Goal: Task Accomplishment & Management: Complete application form

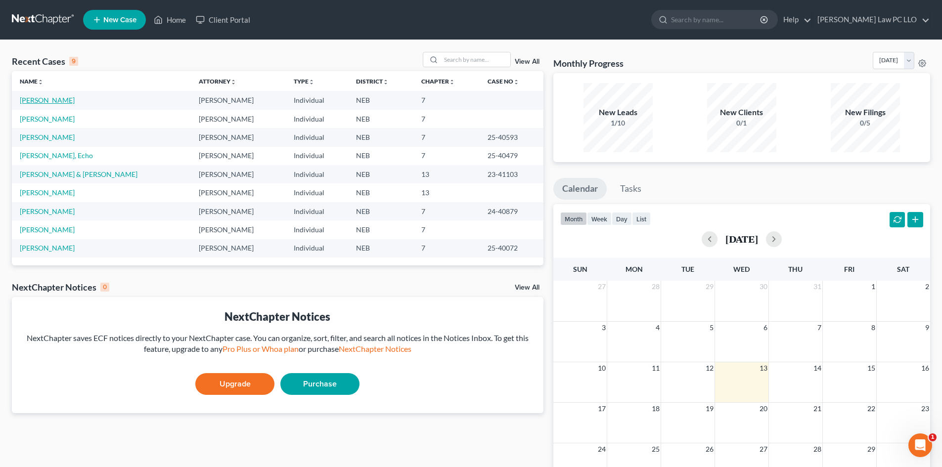
click at [52, 103] on link "[PERSON_NAME]" at bounding box center [47, 100] width 55 height 8
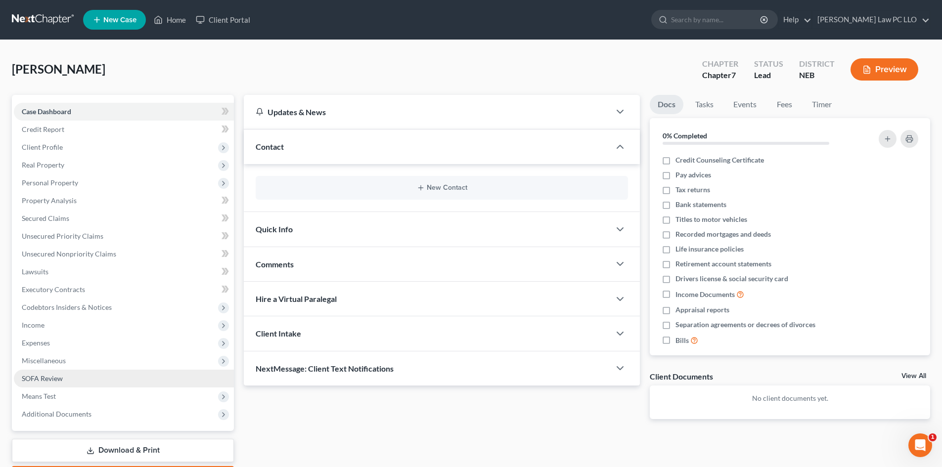
click at [99, 372] on link "SOFA Review" at bounding box center [124, 379] width 220 height 18
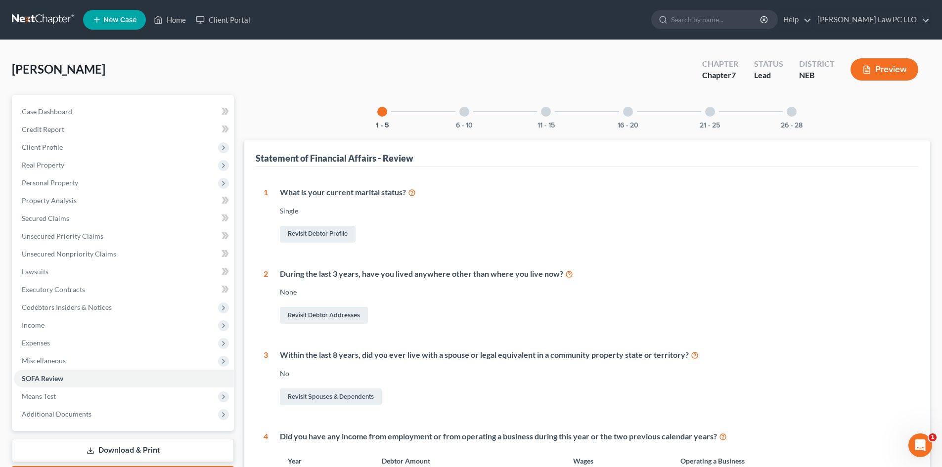
click at [465, 110] on div at bounding box center [464, 112] width 10 height 10
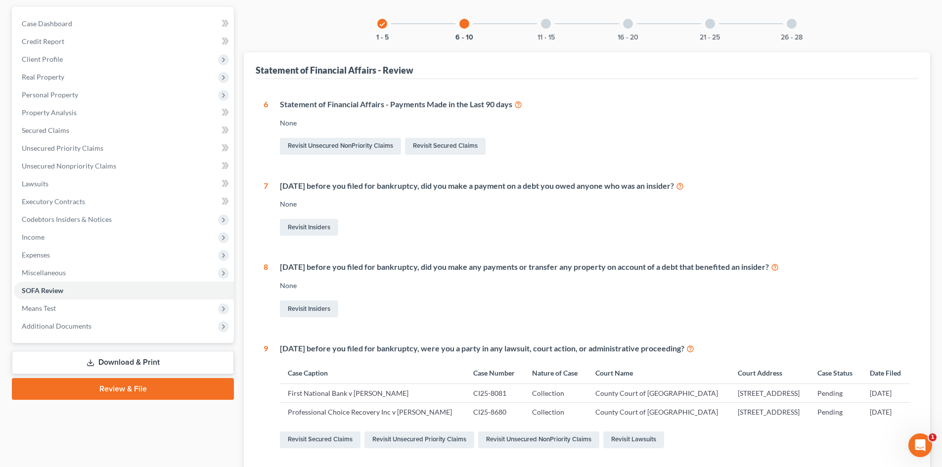
scroll to position [66, 0]
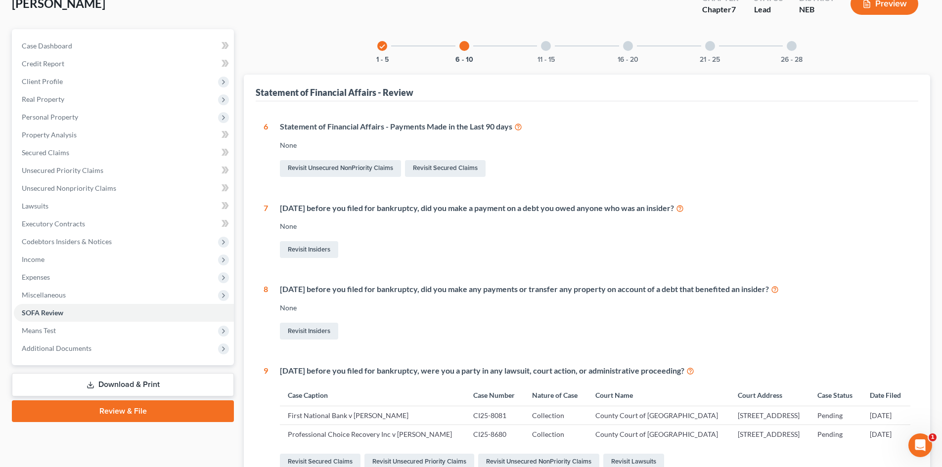
click at [543, 50] on div at bounding box center [546, 46] width 10 height 10
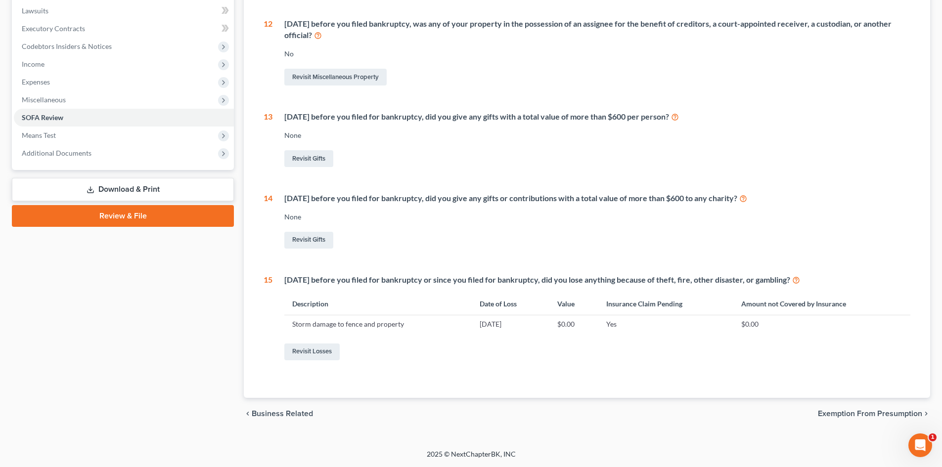
scroll to position [0, 0]
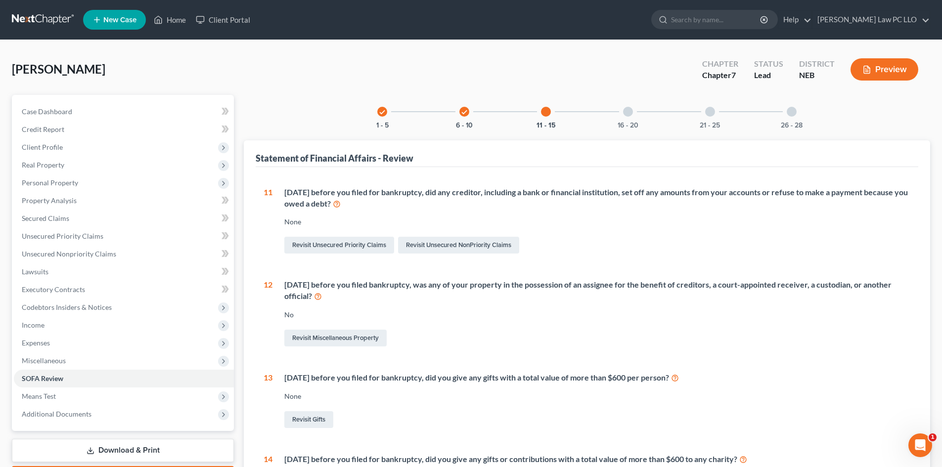
click at [621, 113] on div "16 - 20" at bounding box center [628, 112] width 34 height 34
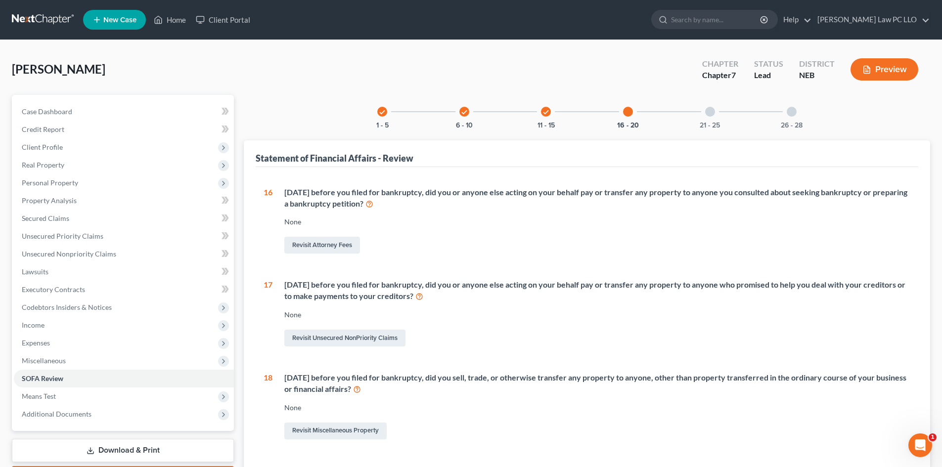
click at [707, 114] on div at bounding box center [710, 112] width 10 height 10
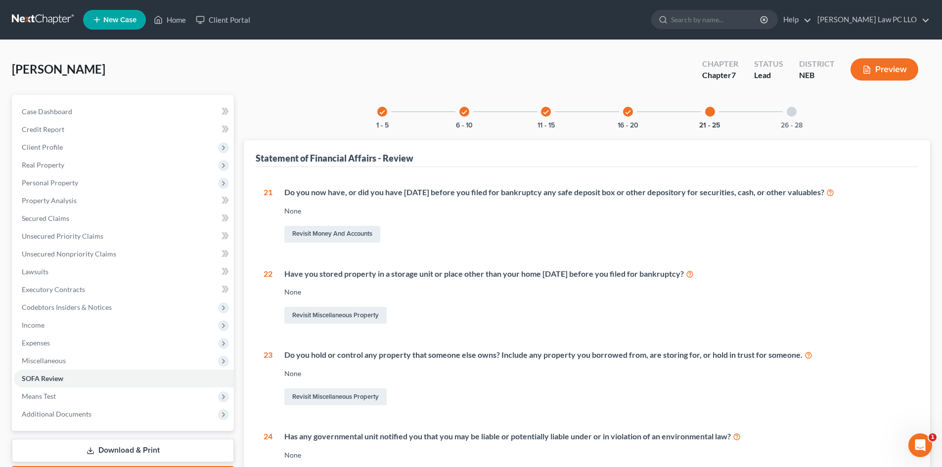
click at [795, 111] on div at bounding box center [791, 112] width 10 height 10
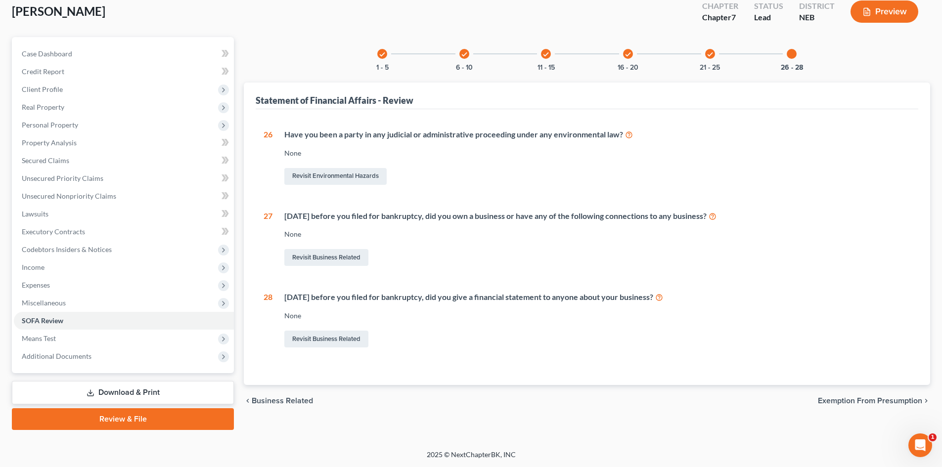
scroll to position [58, 0]
click at [41, 206] on link "Lawsuits" at bounding box center [124, 214] width 220 height 18
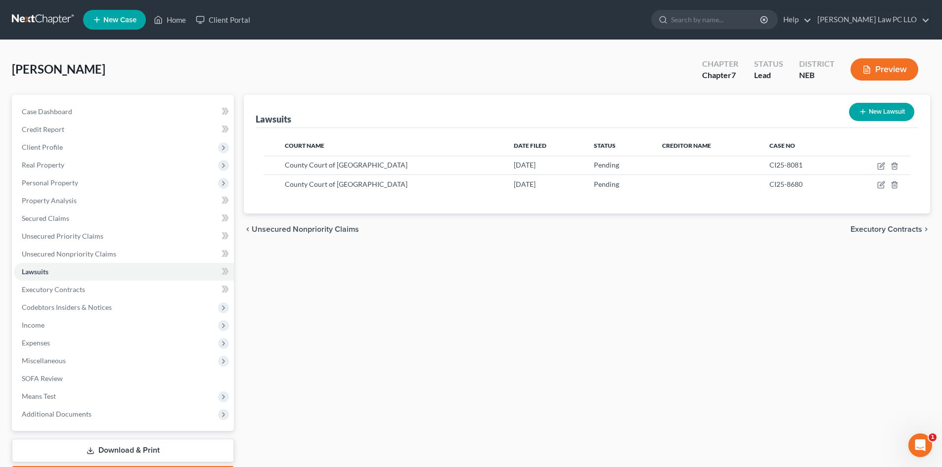
click at [872, 106] on button "New Lawsuit" at bounding box center [881, 112] width 65 height 18
select select "0"
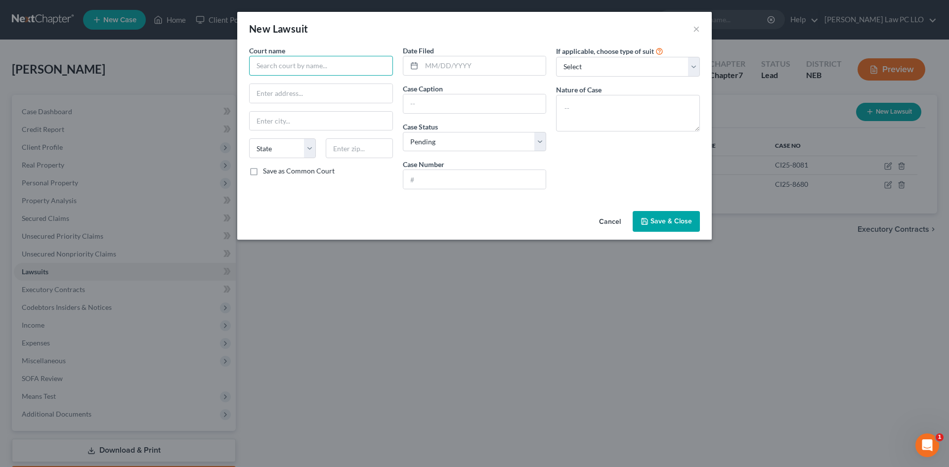
click at [298, 58] on input "text" at bounding box center [321, 66] width 144 height 20
type input "County Court of [GEOGRAPHIC_DATA]"
type input "[STREET_ADDRESS]"
select select "30"
type input "68508"
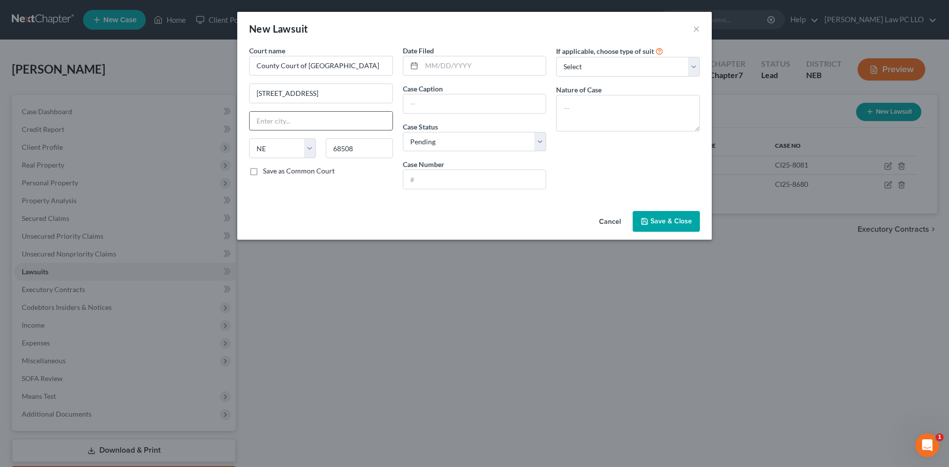
click at [307, 119] on input "text" at bounding box center [321, 121] width 143 height 19
type input "LINCOLN"
click at [445, 65] on input "text" at bounding box center [484, 65] width 125 height 19
type input "[DATE]"
drag, startPoint x: 455, startPoint y: 106, endPoint x: 451, endPoint y: 114, distance: 8.4
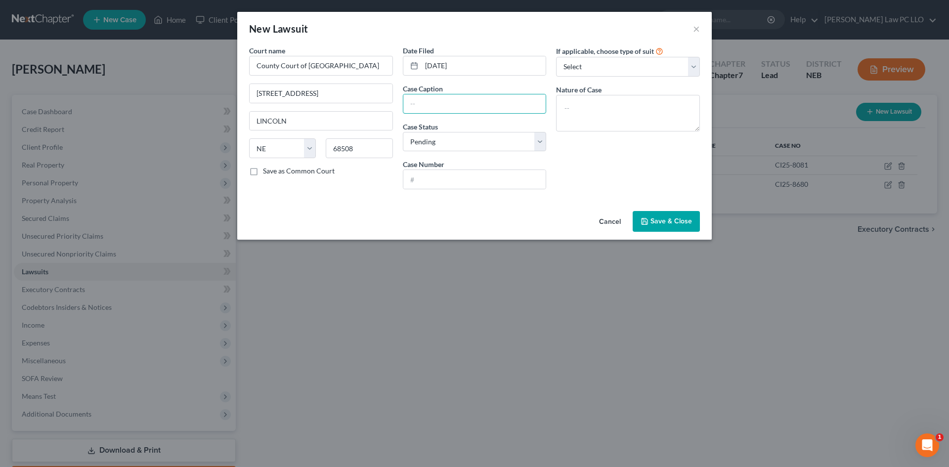
click at [451, 114] on div "Date Filed [DATE] Case Caption Case Status * Select Pending On Appeal Concluded…" at bounding box center [475, 121] width 154 height 152
type input "Citibank NA v [PERSON_NAME]"
type input "CI25-9450"
click at [595, 63] on select "Select Repossession Garnishment Foreclosure Attached, Seized, Or Levied Other" at bounding box center [628, 67] width 144 height 20
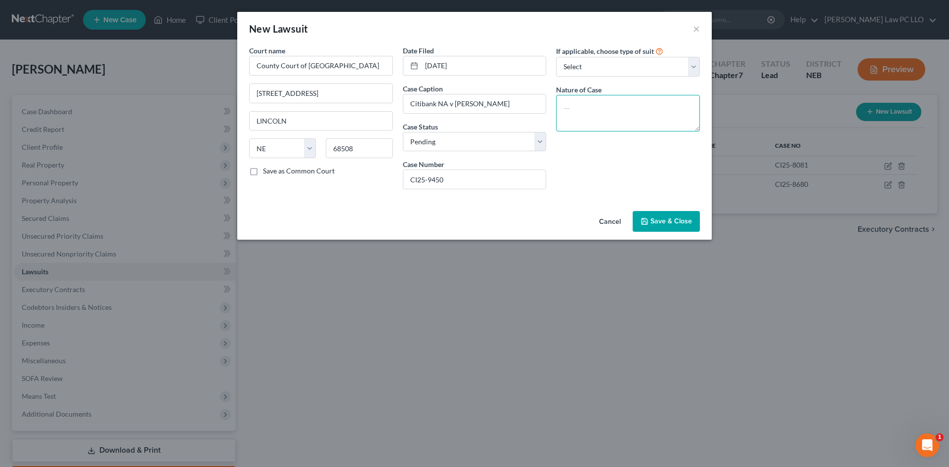
click at [582, 112] on textarea at bounding box center [628, 113] width 144 height 37
type textarea "Collection"
click at [654, 221] on span "Save & Close" at bounding box center [671, 221] width 42 height 8
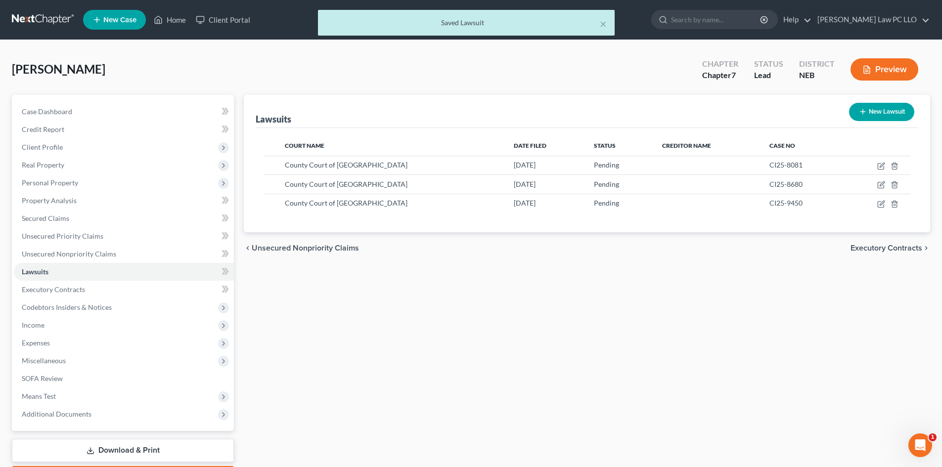
click at [674, 324] on div "Lawsuits New Lawsuit Court Name Date Filed Status Creditor Name Case No County …" at bounding box center [587, 291] width 696 height 393
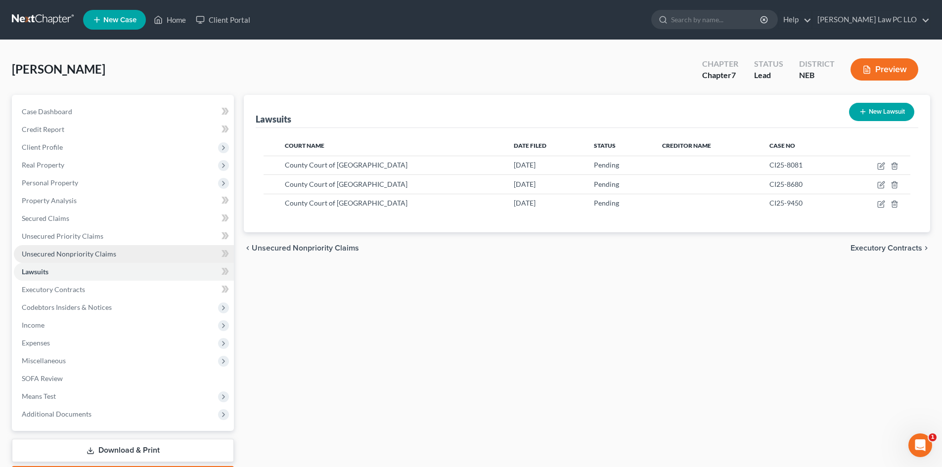
click at [92, 256] on span "Unsecured Nonpriority Claims" at bounding box center [69, 254] width 94 height 8
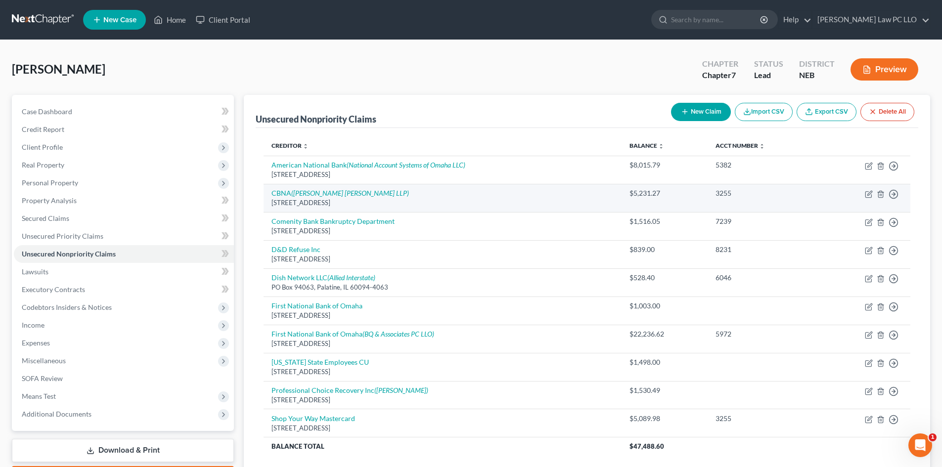
click at [325, 198] on div "[STREET_ADDRESS]" at bounding box center [442, 202] width 342 height 9
click at [333, 196] on icon "([PERSON_NAME] [PERSON_NAME] LLP)" at bounding box center [350, 193] width 118 height 8
select select "43"
select select "2"
select select "0"
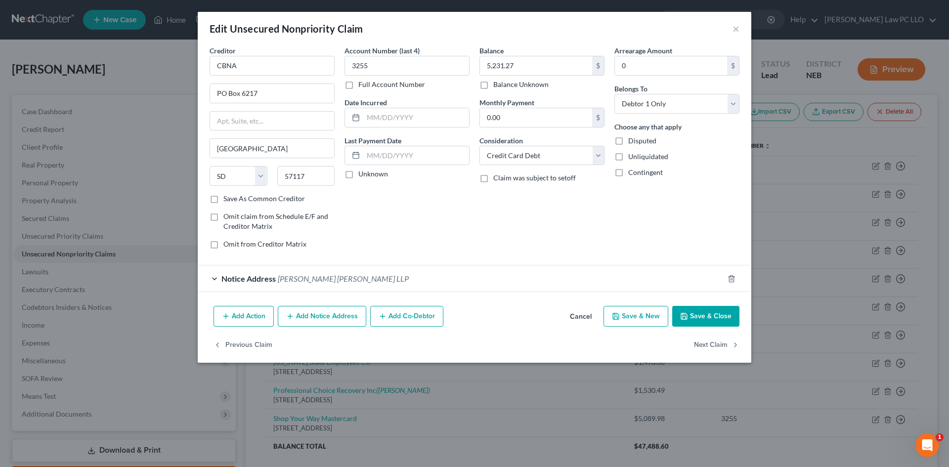
click at [321, 314] on button "Add Notice Address" at bounding box center [322, 316] width 88 height 21
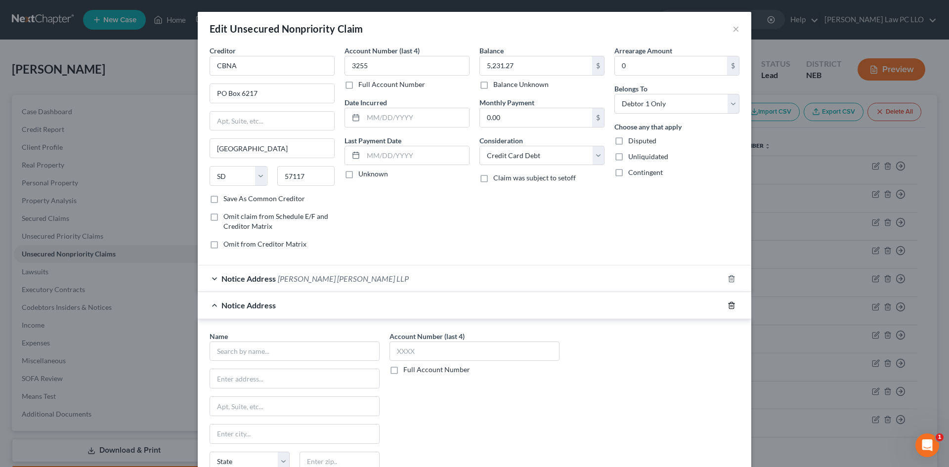
click at [732, 304] on icon "button" at bounding box center [732, 306] width 8 height 8
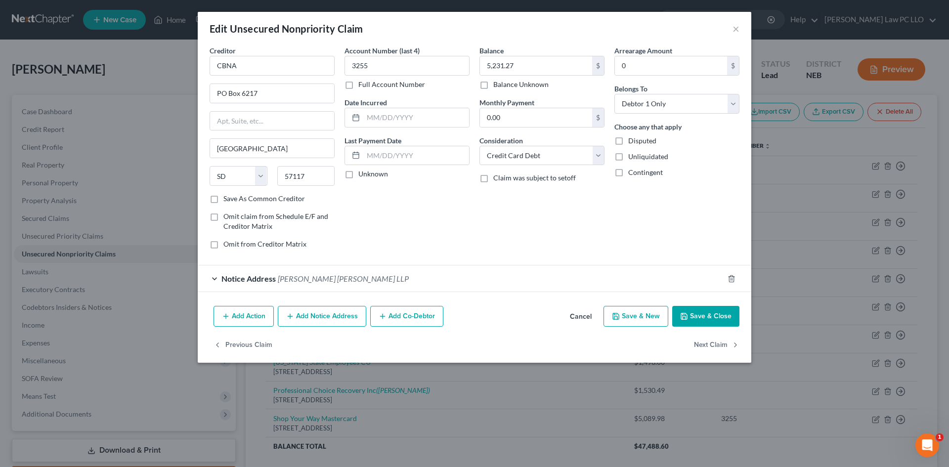
click at [268, 276] on span "Notice Address" at bounding box center [248, 278] width 54 height 9
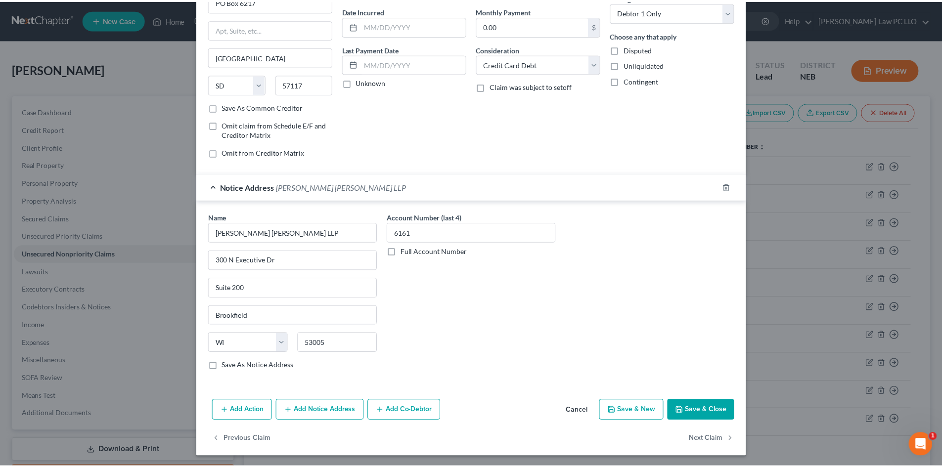
scroll to position [93, 0]
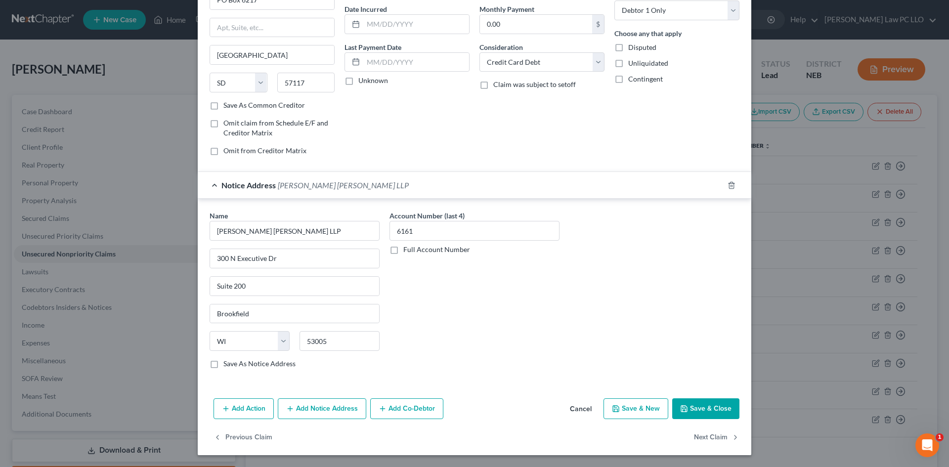
click at [692, 411] on button "Save & Close" at bounding box center [705, 408] width 67 height 21
